Goal: Task Accomplishment & Management: Complete application form

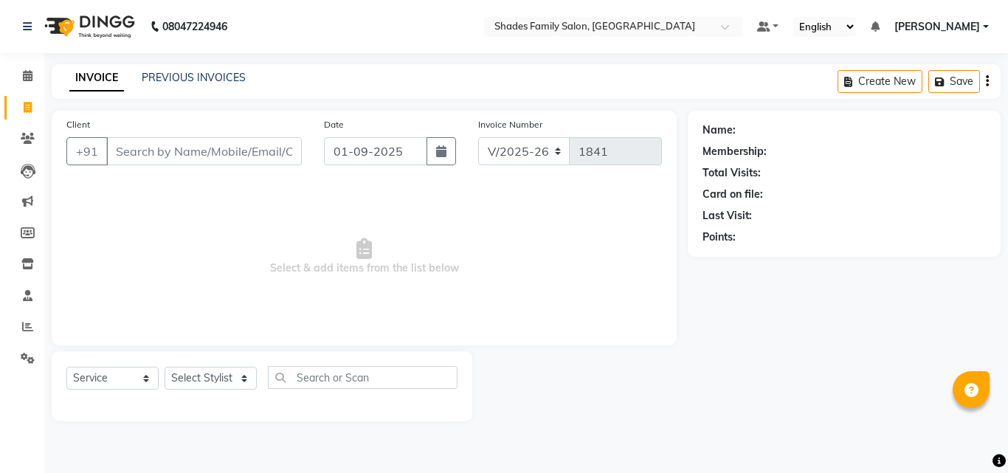
select select "7447"
select select "service"
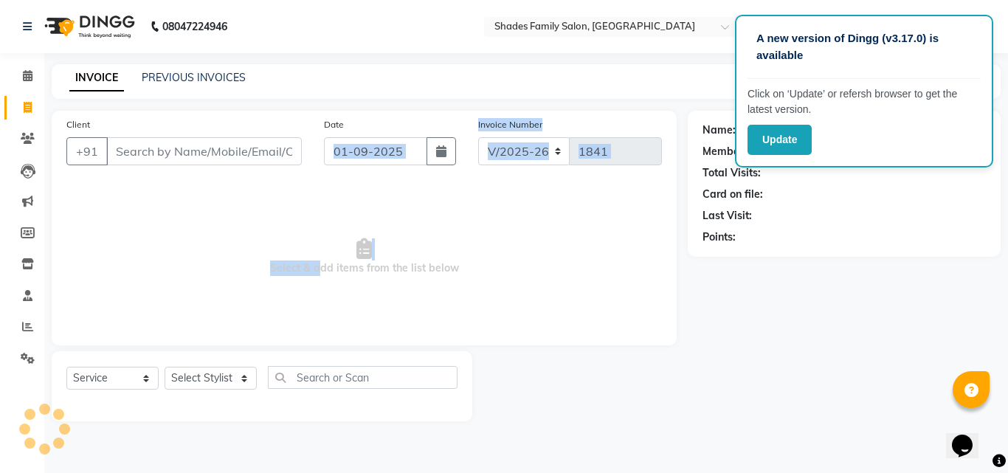
drag, startPoint x: 317, startPoint y: 302, endPoint x: 314, endPoint y: 312, distance: 10.0
click at [314, 312] on div "Client +91 Date 01-09-2025 Invoice Number V/2025 V/2025-26 1841 Select & add it…" at bounding box center [364, 228] width 625 height 235
click at [766, 145] on button "Update" at bounding box center [779, 140] width 64 height 30
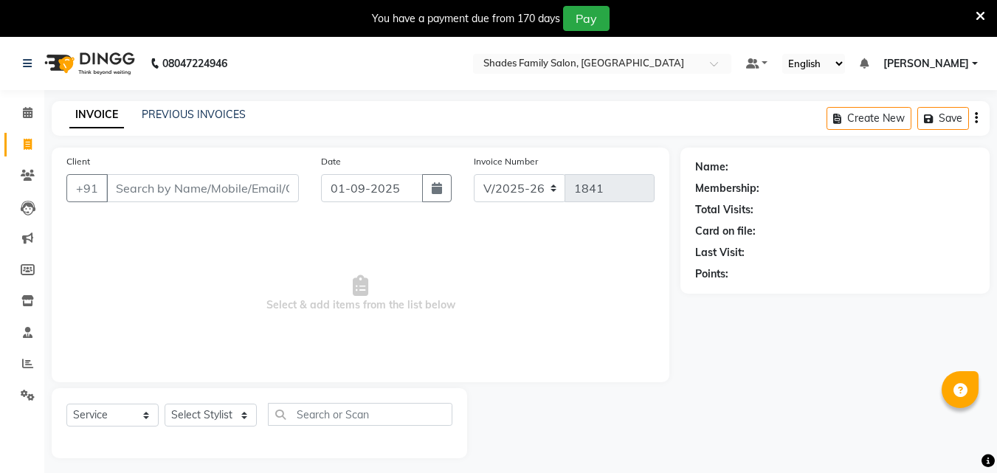
select select "7447"
select select "service"
click at [977, 13] on icon at bounding box center [980, 16] width 10 height 13
select select "7447"
select select "service"
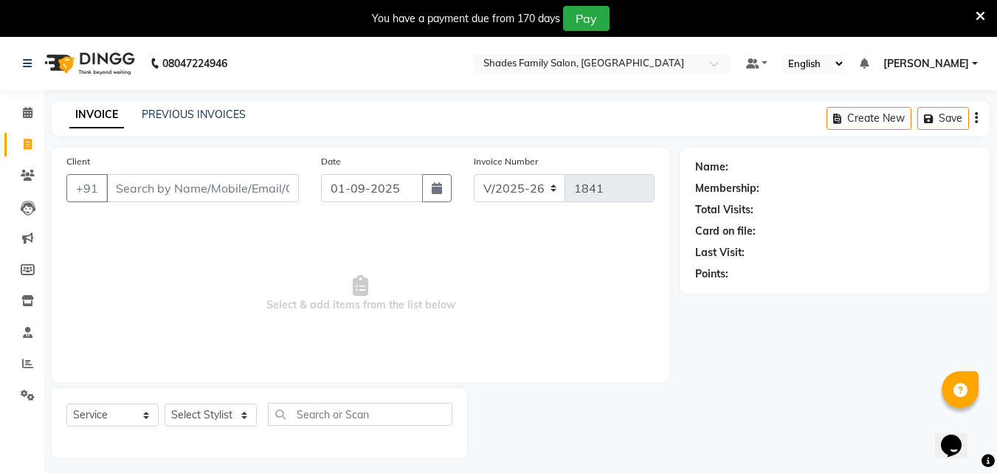
click at [977, 14] on icon at bounding box center [980, 16] width 10 height 13
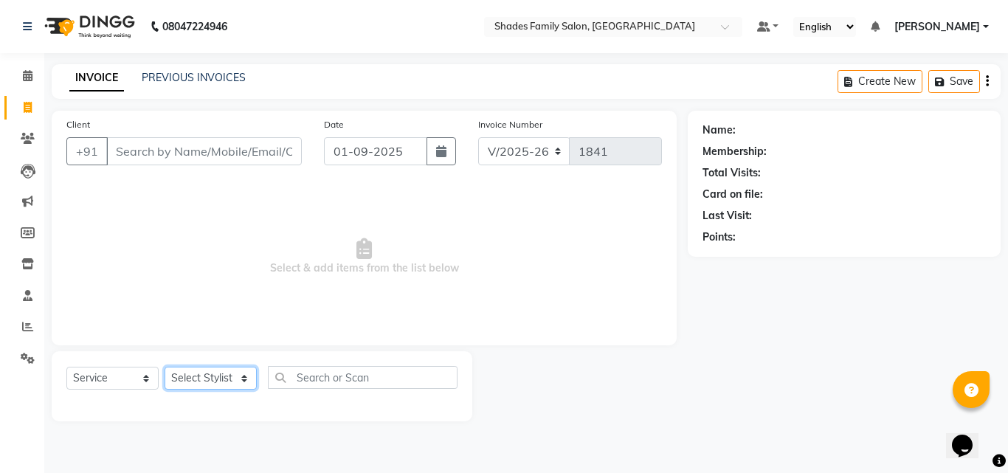
click at [193, 373] on select "Select Stylist [PERSON_NAME] [PERSON_NAME]" at bounding box center [211, 378] width 92 height 23
select select "65368"
click at [165, 367] on select "Select Stylist [PERSON_NAME] [PERSON_NAME]" at bounding box center [211, 378] width 92 height 23
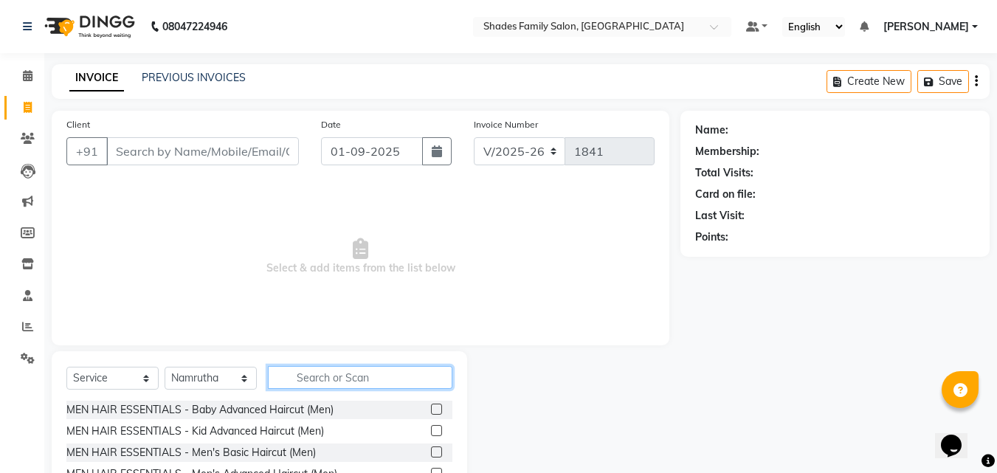
click at [361, 382] on input "text" at bounding box center [360, 377] width 184 height 23
type input "b"
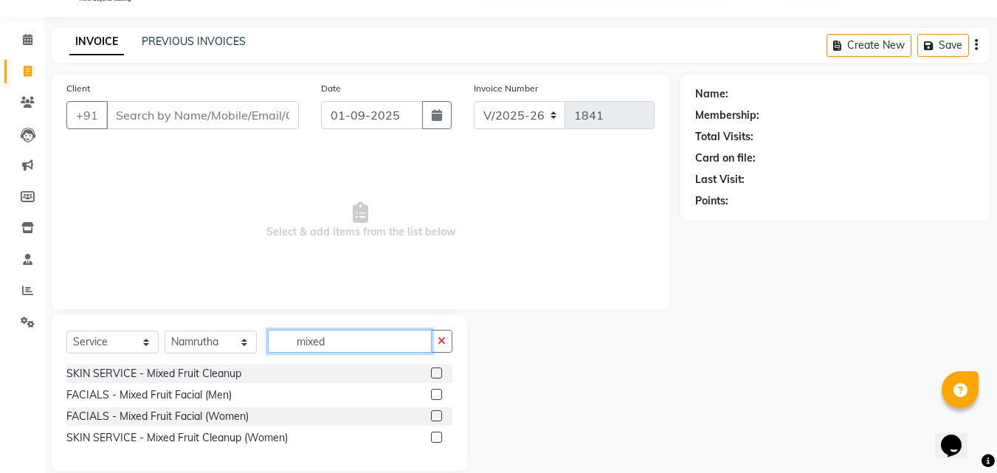
scroll to position [56, 0]
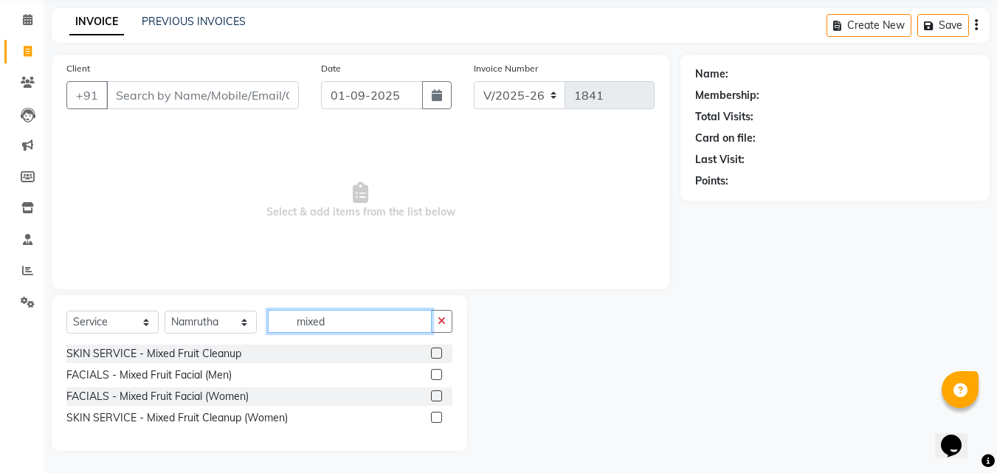
type input "mixed"
click at [435, 417] on label at bounding box center [436, 417] width 11 height 11
click at [435, 417] on input "checkbox" at bounding box center [436, 418] width 10 height 10
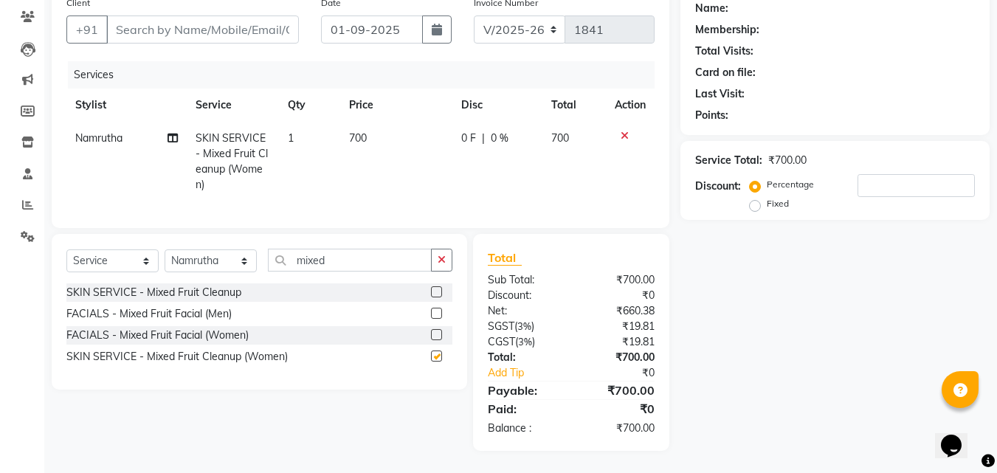
checkbox input "false"
click at [441, 263] on icon "button" at bounding box center [441, 260] width 8 height 10
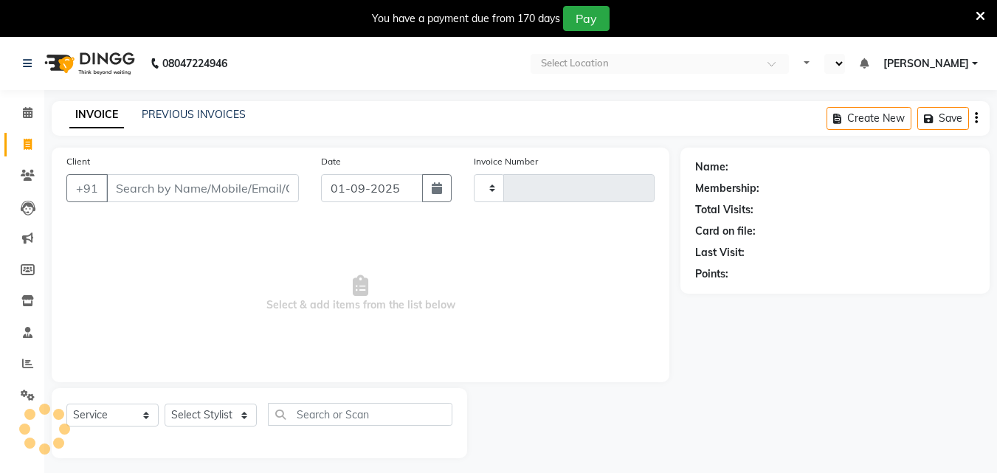
select select "service"
type input "1841"
select select "en"
select select "7447"
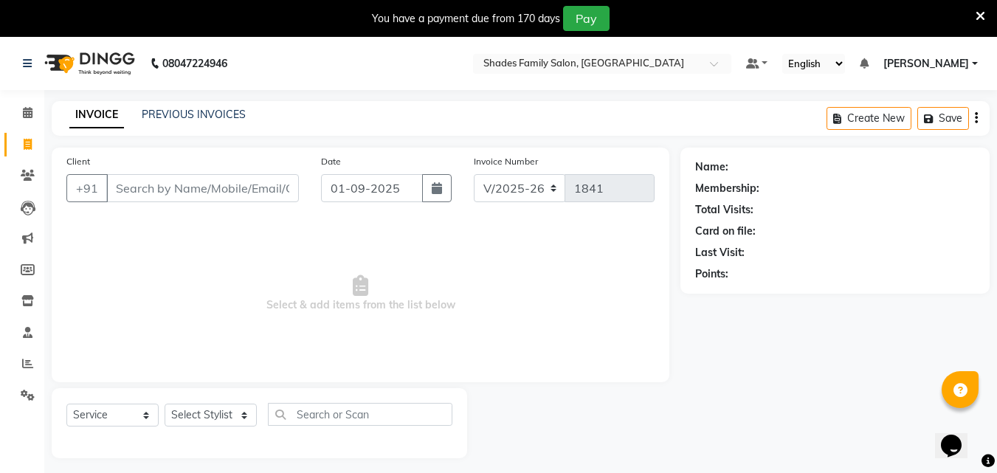
click at [977, 13] on icon at bounding box center [980, 16] width 10 height 13
select select "7447"
select select "service"
click at [977, 13] on icon at bounding box center [980, 16] width 10 height 13
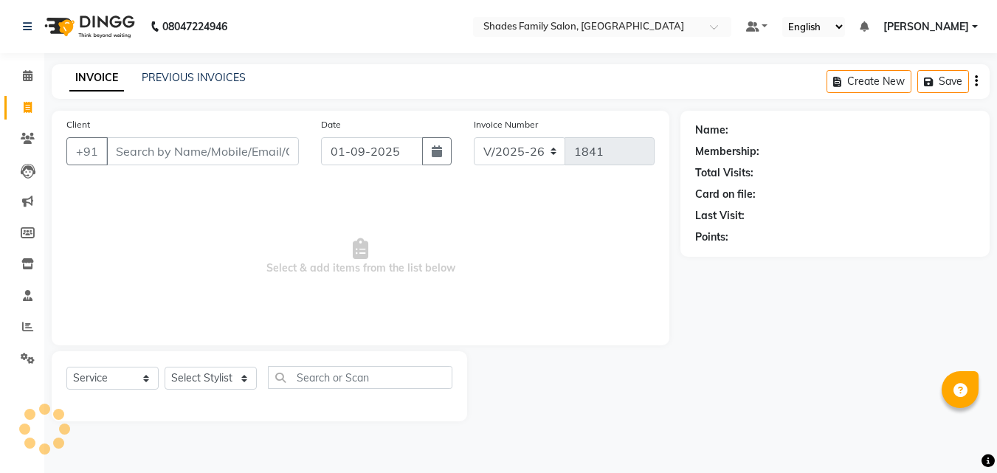
select select "7447"
select select "service"
